Goal: Information Seeking & Learning: Learn about a topic

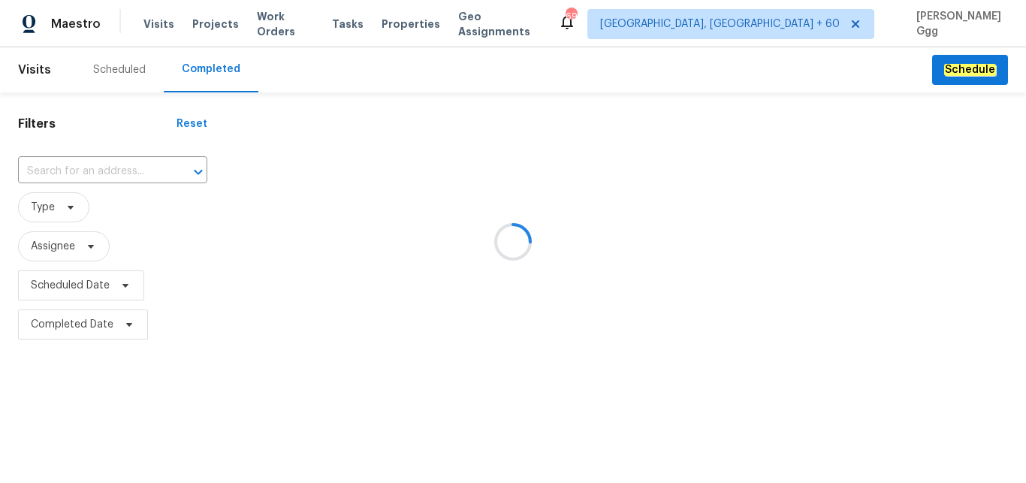
click at [42, 165] on div at bounding box center [513, 241] width 1026 height 483
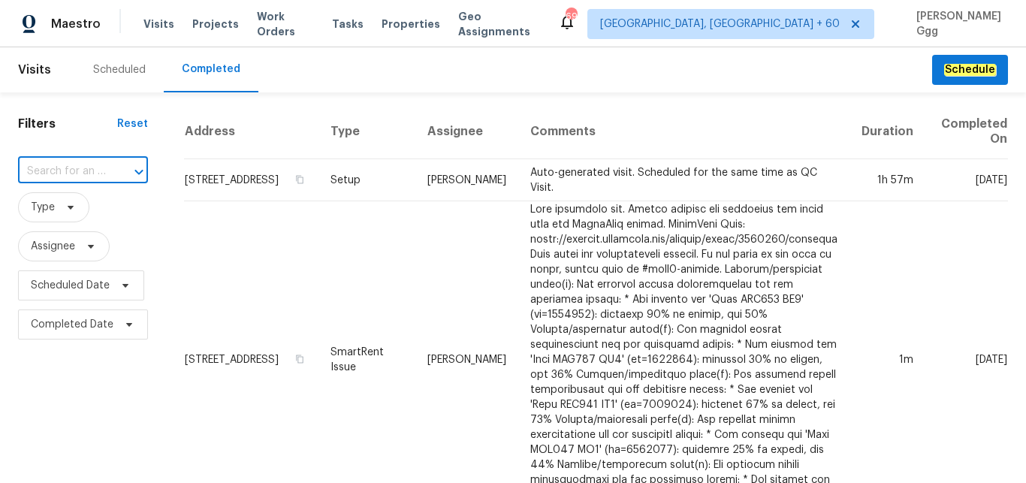
paste input "[STREET_ADDRESS]"
type input "[STREET_ADDRESS]"
click at [46, 210] on li "[STREET_ADDRESS]" at bounding box center [82, 205] width 128 height 25
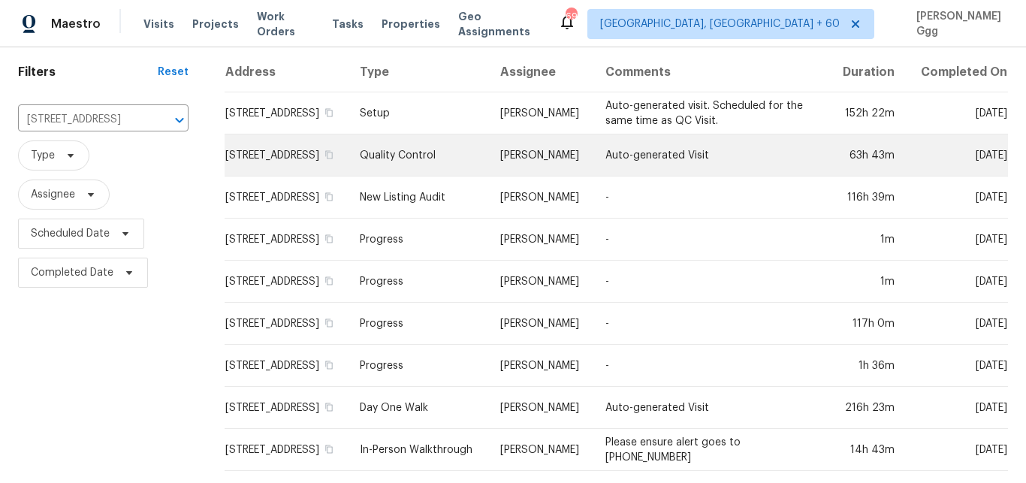
scroll to position [80, 0]
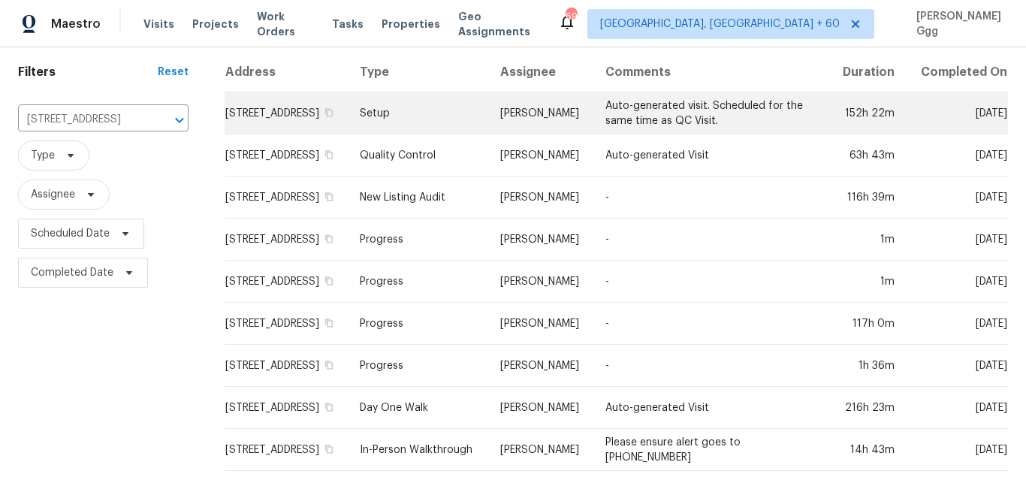
click at [397, 101] on td "Setup" at bounding box center [418, 113] width 140 height 42
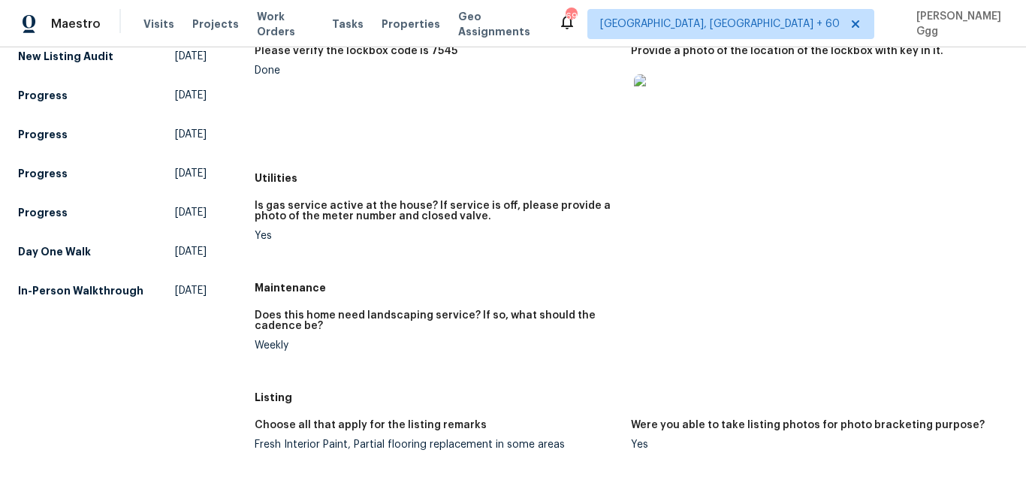
scroll to position [252, 0]
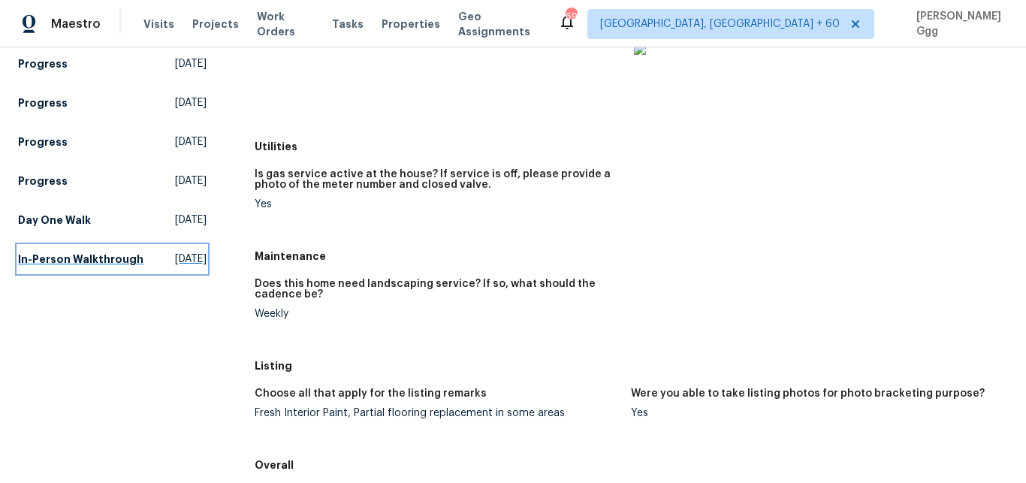
click at [53, 267] on h5 "In-Person Walkthrough" at bounding box center [80, 259] width 125 height 15
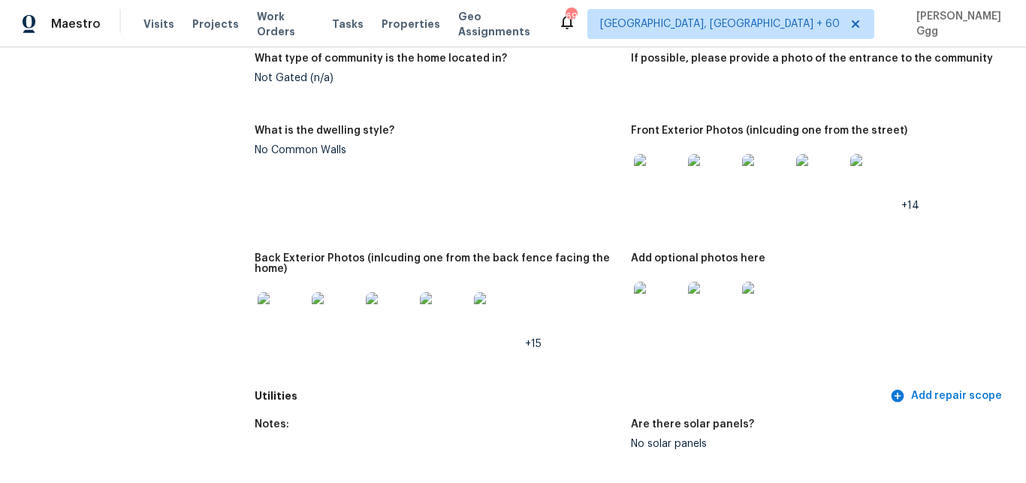
scroll to position [947, 0]
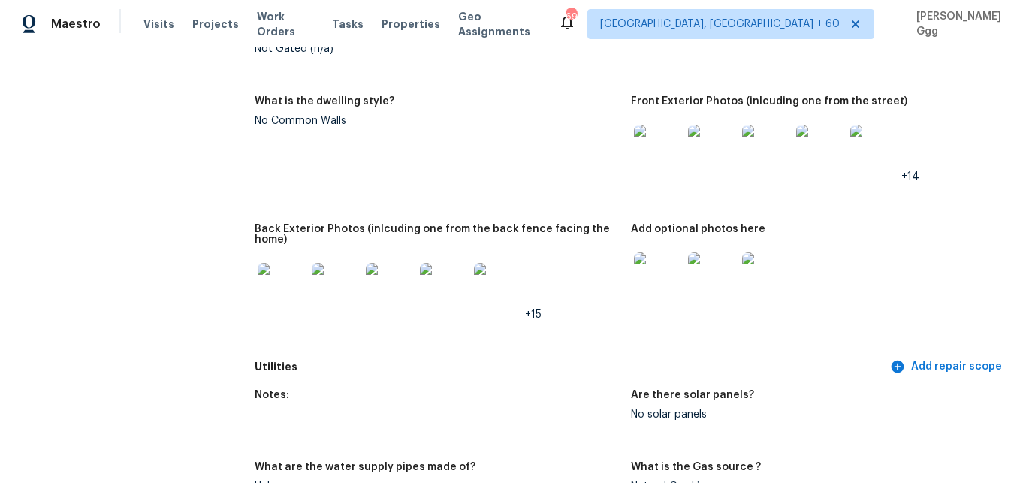
click at [669, 152] on img at bounding box center [658, 149] width 48 height 48
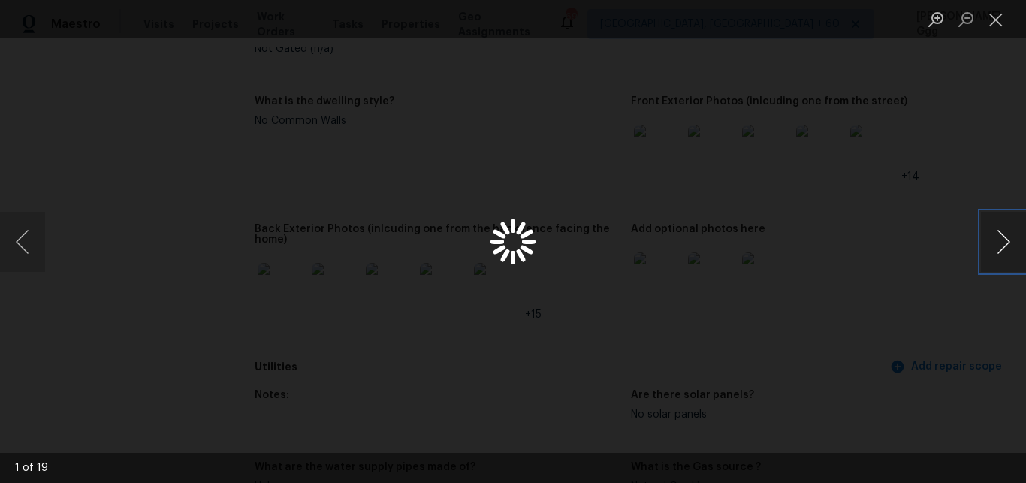
click at [1014, 243] on button "Next image" at bounding box center [1003, 242] width 45 height 60
click at [991, 21] on button "Close lightbox" at bounding box center [996, 19] width 30 height 26
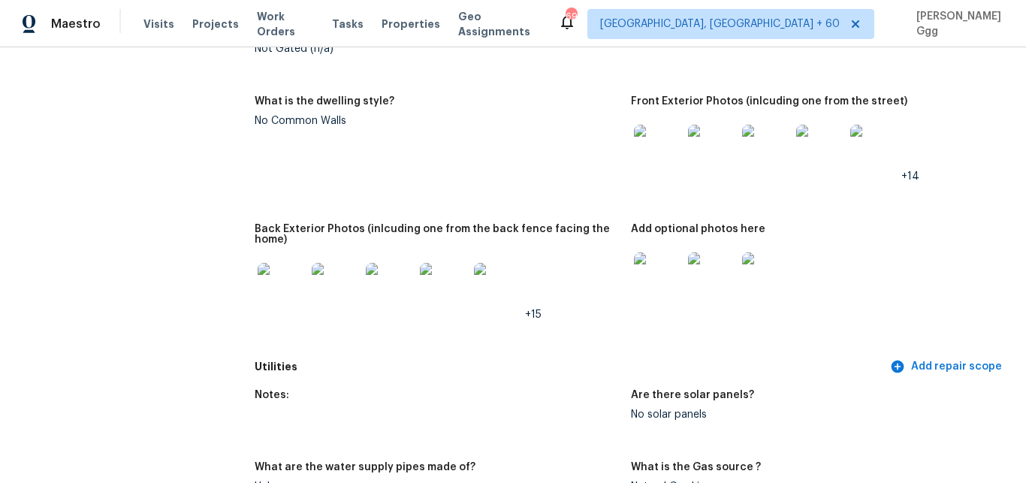
click at [665, 154] on img at bounding box center [658, 149] width 48 height 48
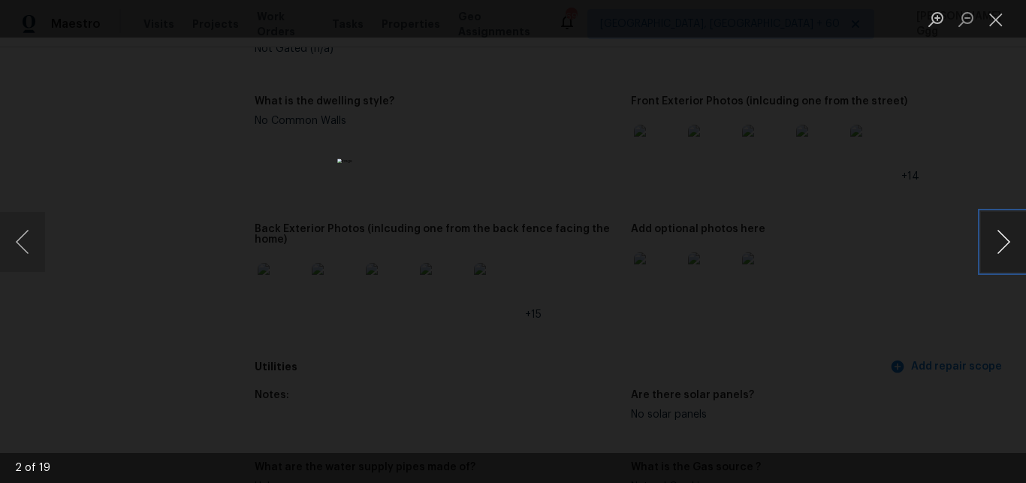
click at [1006, 237] on button "Next image" at bounding box center [1003, 242] width 45 height 60
click at [996, 21] on button "Close lightbox" at bounding box center [996, 19] width 30 height 26
